Goal: Task Accomplishment & Management: Use online tool/utility

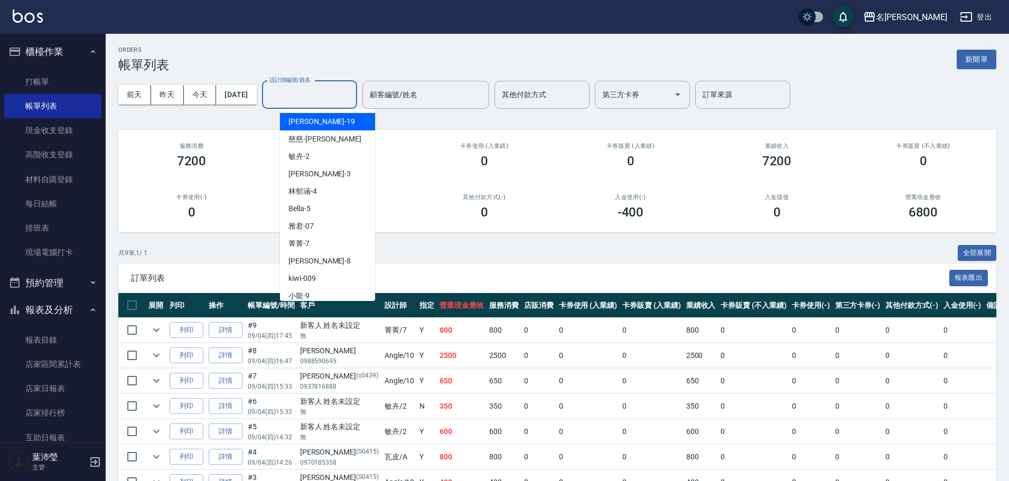
click at [327, 95] on input "設計師編號/姓名" at bounding box center [310, 95] width 86 height 18
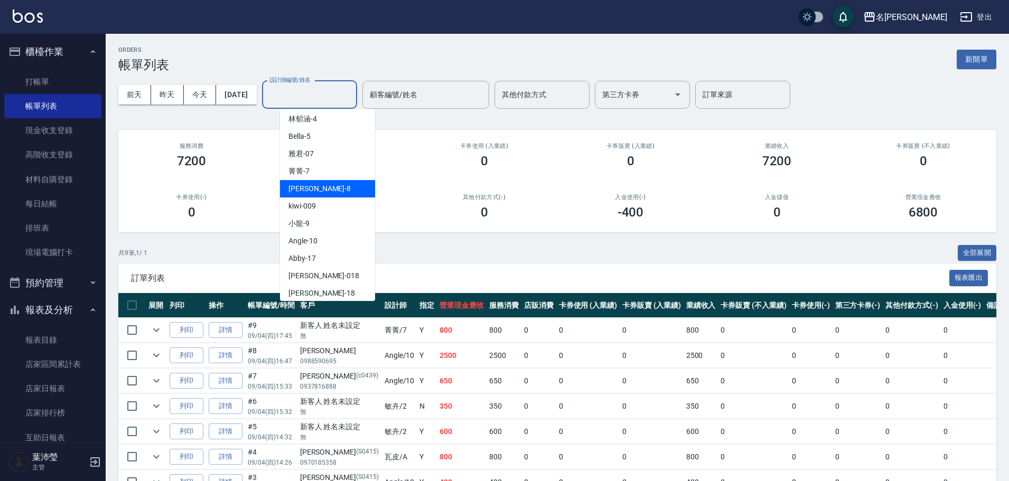
scroll to position [85, 0]
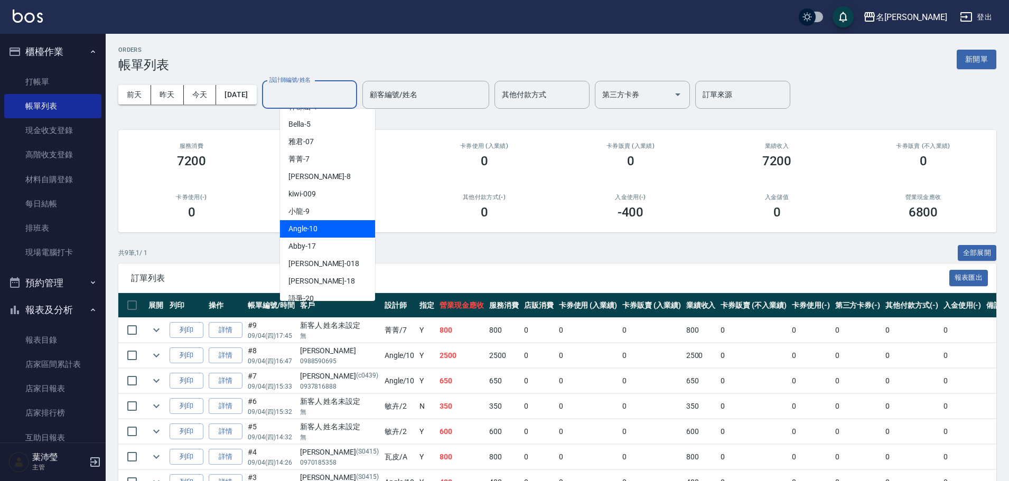
click at [355, 232] on div "Angle -10" at bounding box center [327, 228] width 95 height 17
type input "Angle-10"
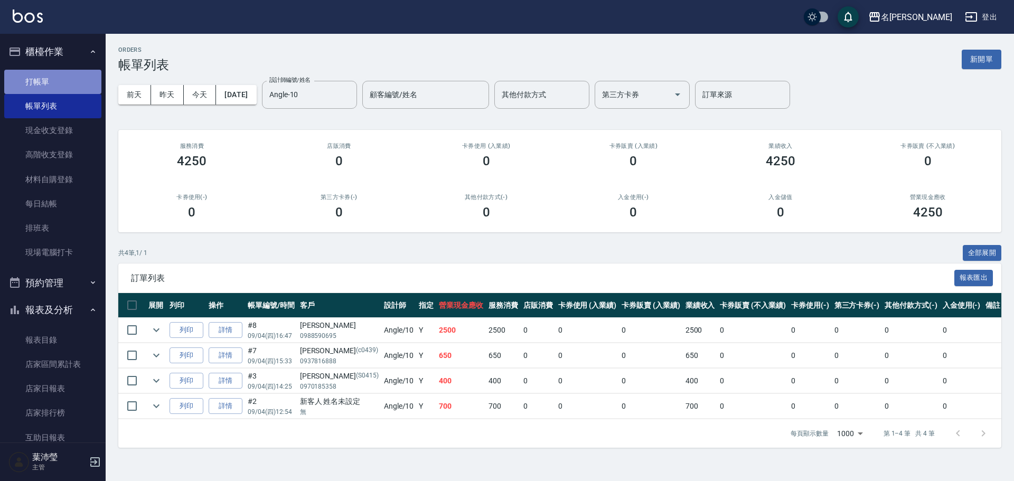
click at [77, 80] on link "打帳單" at bounding box center [52, 82] width 97 height 24
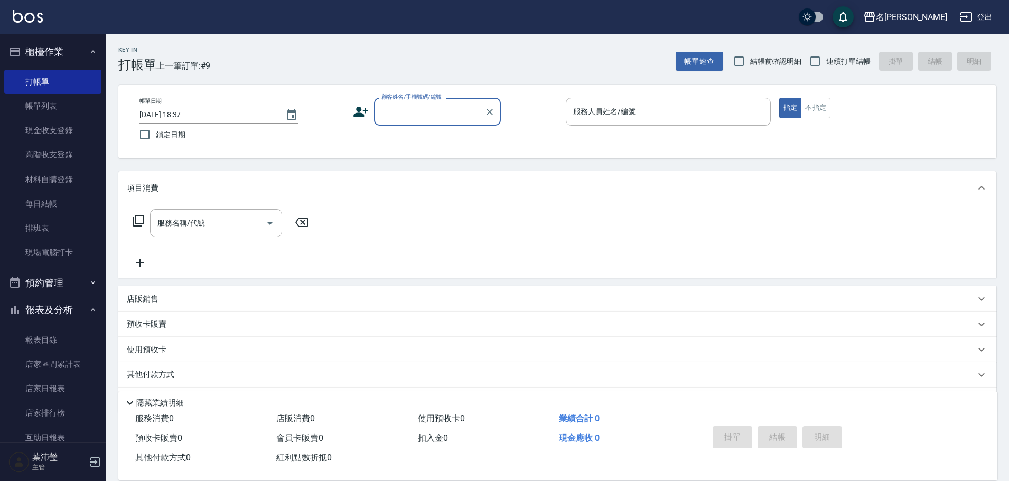
click at [426, 119] on input "顧客姓名/手機號碼/編號" at bounding box center [429, 112] width 101 height 18
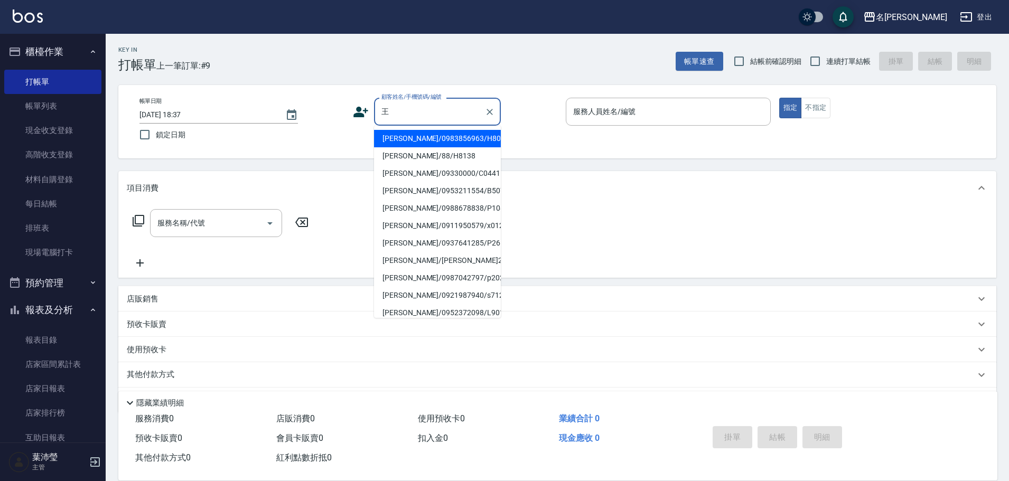
click at [413, 173] on li "[PERSON_NAME]/09330000/C0441" at bounding box center [437, 173] width 127 height 17
type input "[PERSON_NAME]/09330000/C0441"
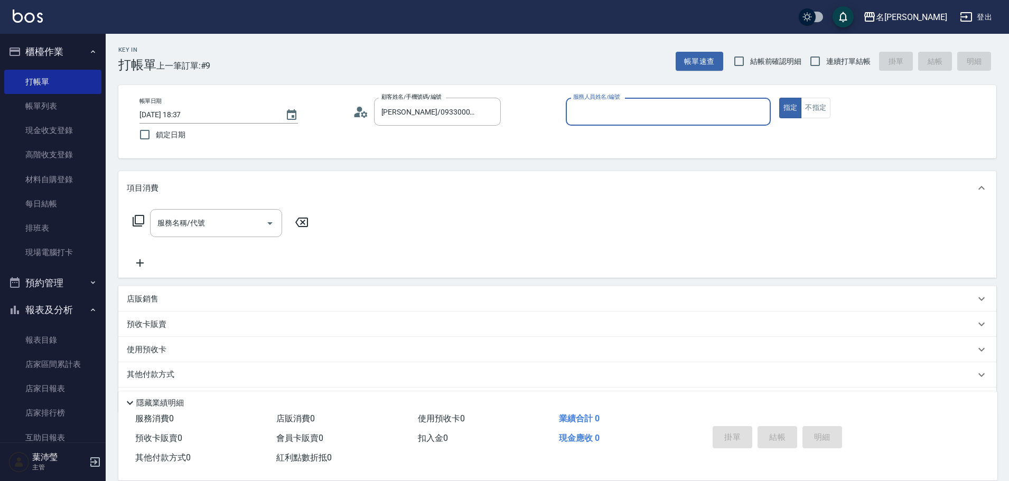
type input "敏卉-2"
click at [140, 219] on icon at bounding box center [138, 221] width 13 height 13
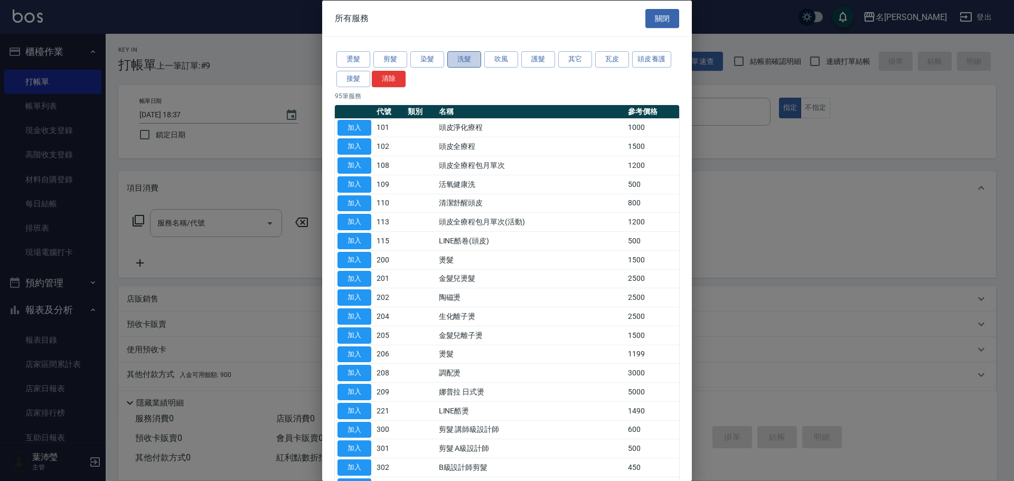
click at [453, 61] on button "洗髮" at bounding box center [465, 59] width 34 height 16
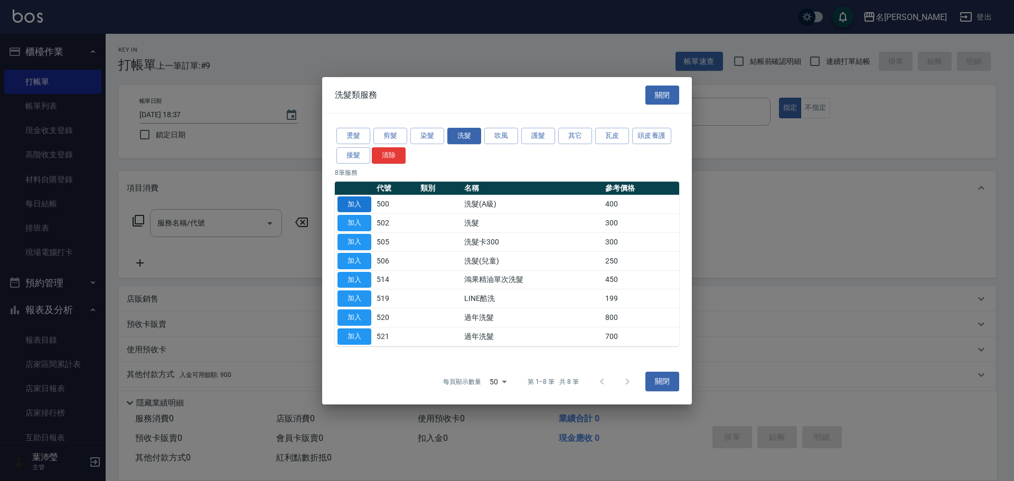
click at [346, 202] on button "加入" at bounding box center [355, 204] width 34 height 16
type input "洗髮(A級)(500)"
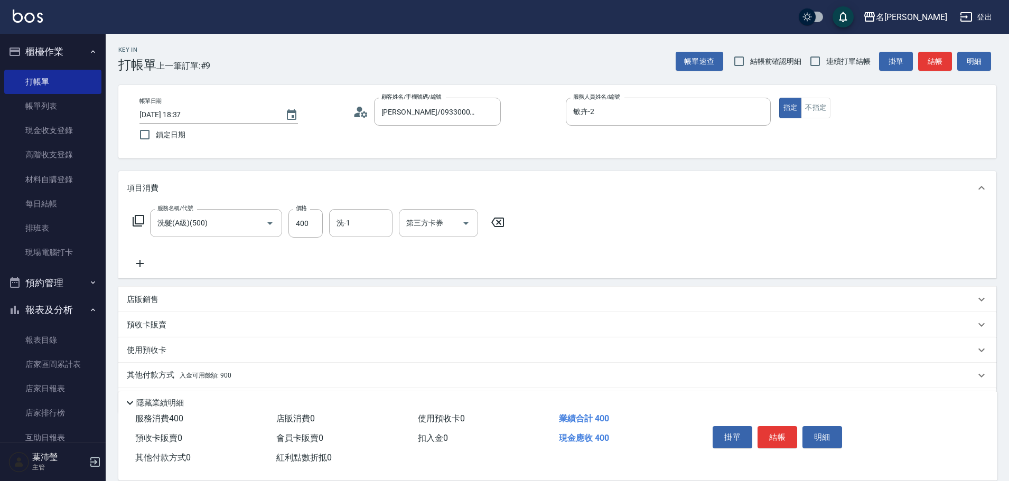
click at [156, 373] on p "其他付款方式 入金可用餘額: 900" at bounding box center [179, 376] width 105 height 12
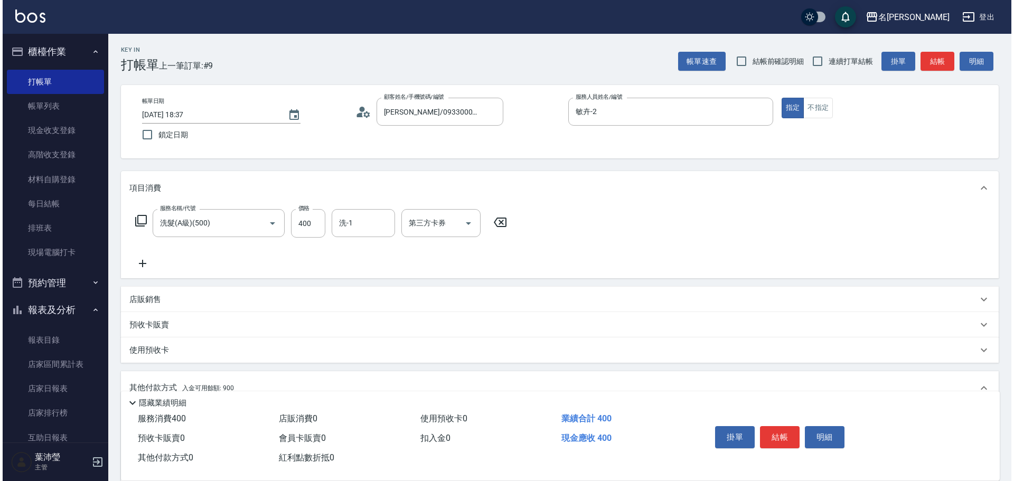
scroll to position [159, 0]
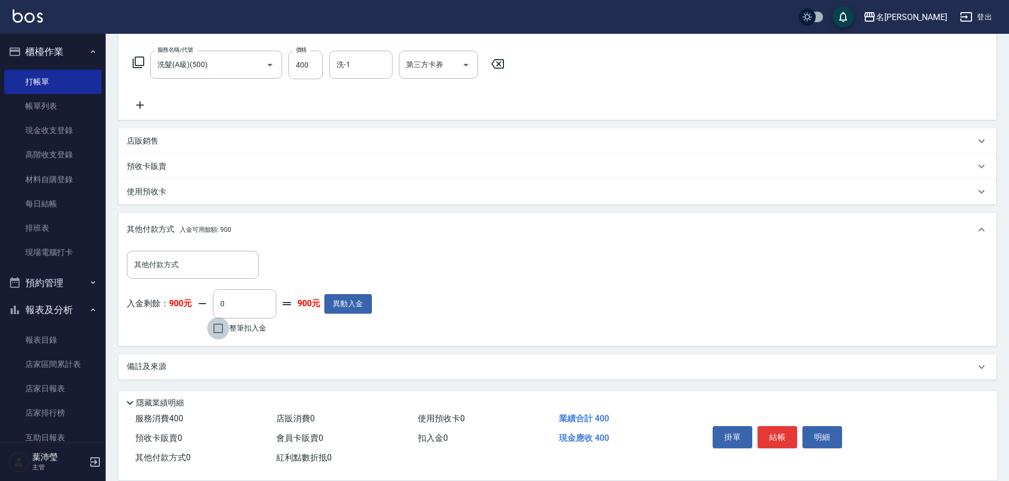
click at [221, 325] on input "整筆扣入金" at bounding box center [218, 329] width 22 height 22
checkbox input "true"
type input "400"
click at [813, 432] on button "明細" at bounding box center [823, 437] width 40 height 22
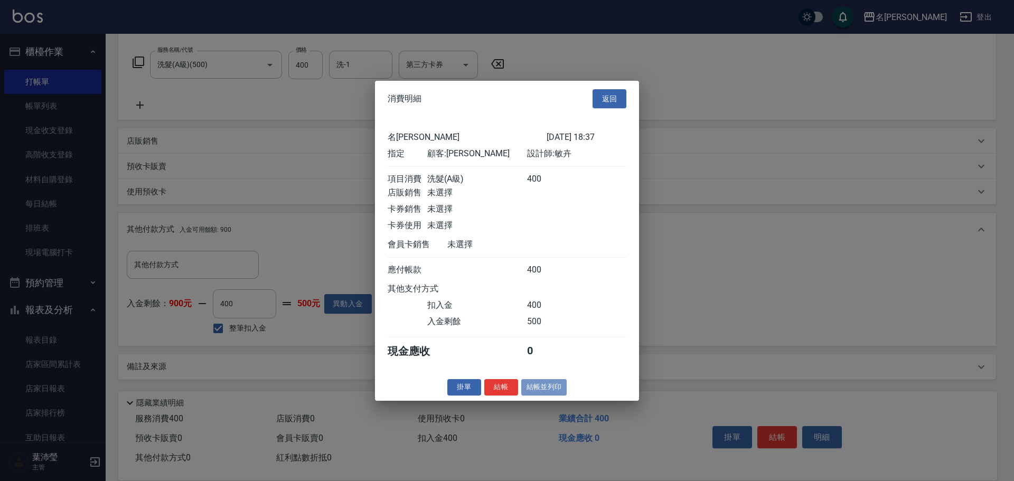
click at [547, 396] on button "結帳並列印" at bounding box center [545, 387] width 46 height 16
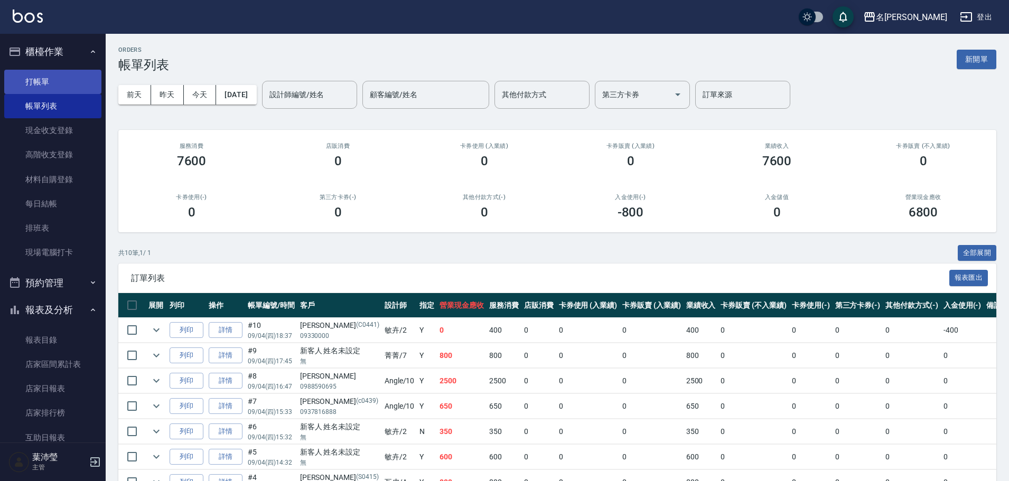
click at [88, 85] on link "打帳單" at bounding box center [52, 82] width 97 height 24
